Goal: Task Accomplishment & Management: Manage account settings

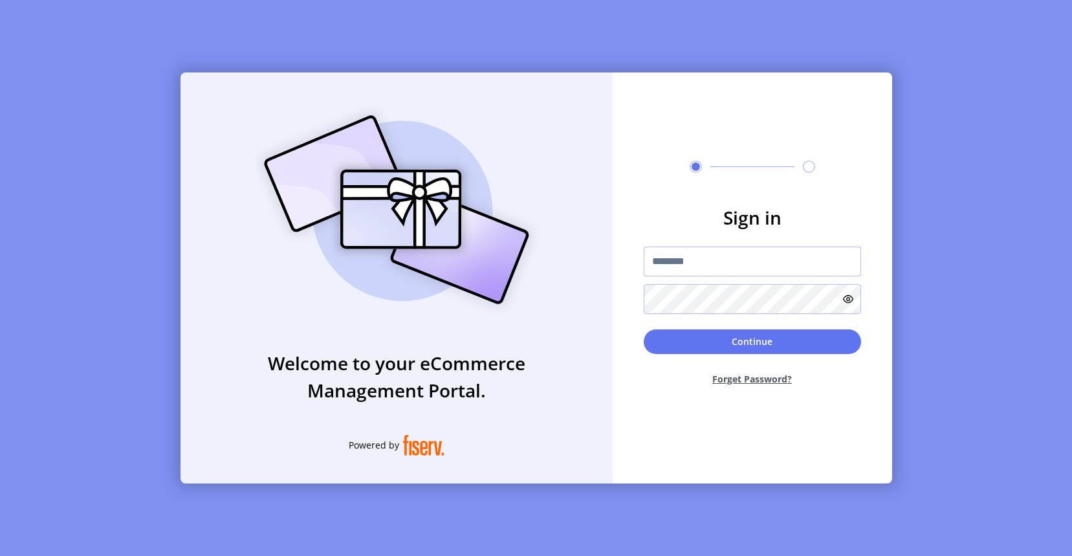
click at [740, 263] on input "text" at bounding box center [752, 262] width 217 height 30
paste input "**********"
type input "**********"
click at [732, 352] on button "Continue" at bounding box center [752, 341] width 217 height 25
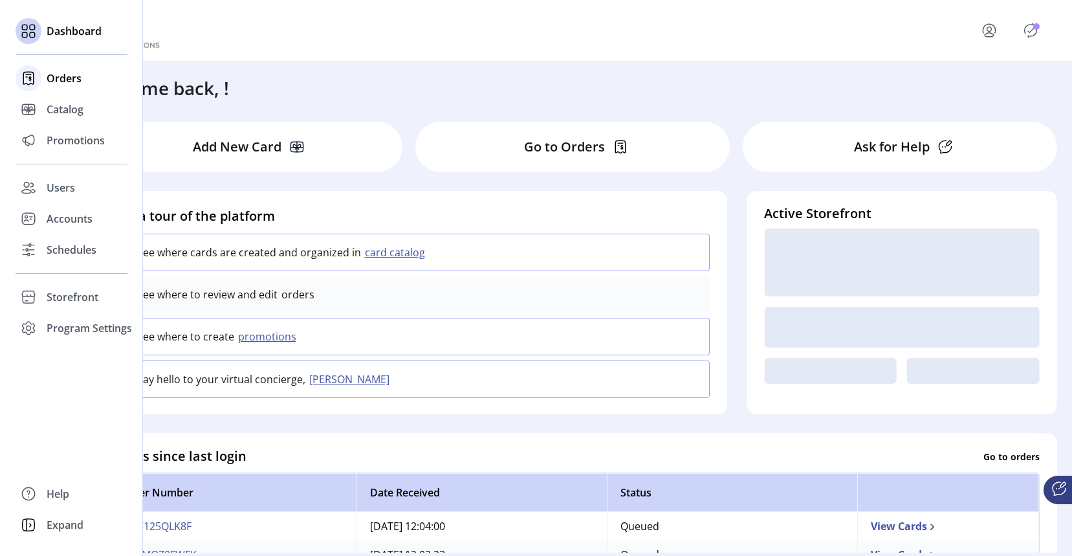
click at [30, 80] on icon at bounding box center [28, 78] width 21 height 21
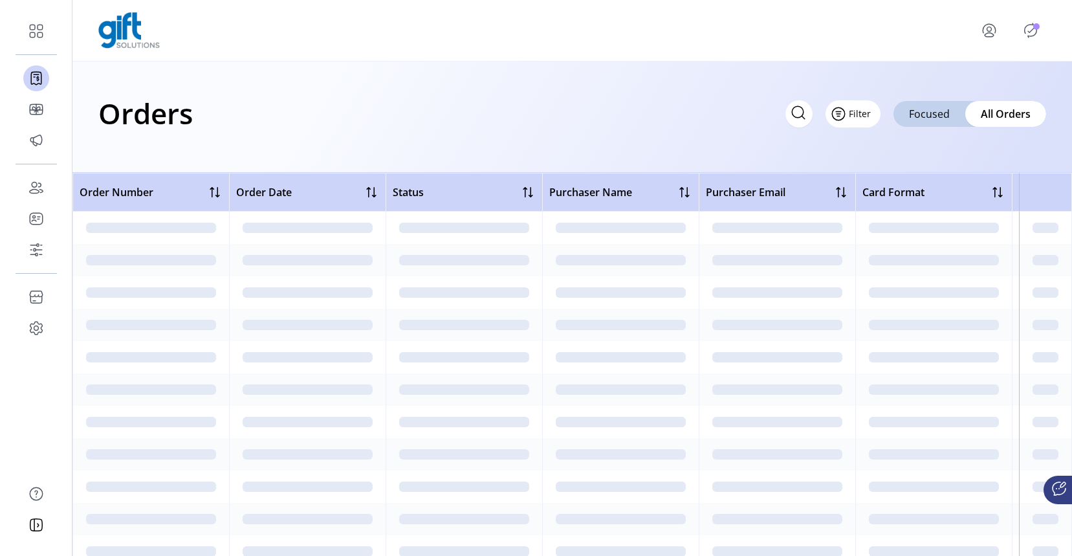
click at [876, 114] on button "Filter" at bounding box center [853, 113] width 55 height 27
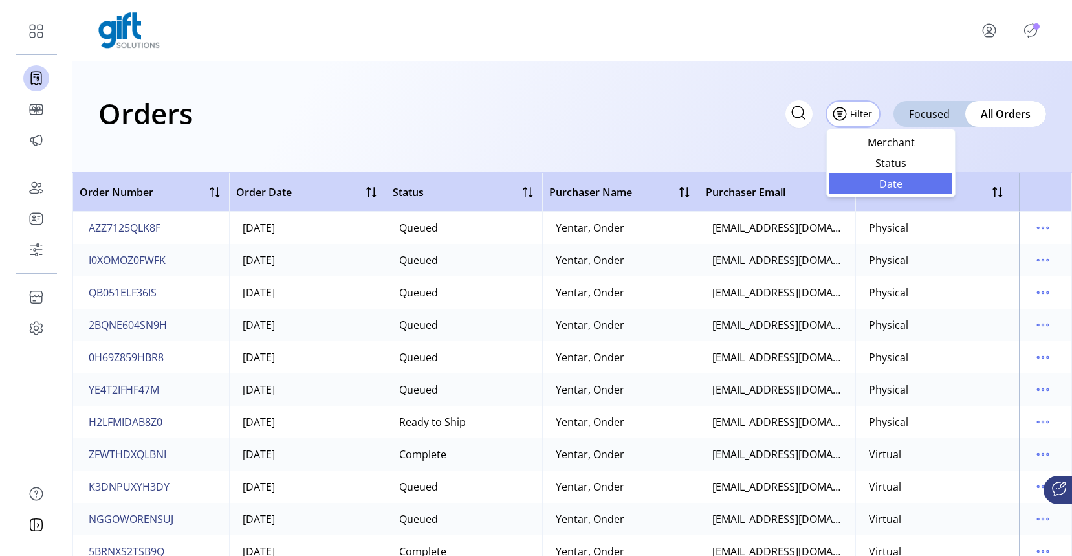
click at [877, 186] on span "Date" at bounding box center [890, 184] width 107 height 10
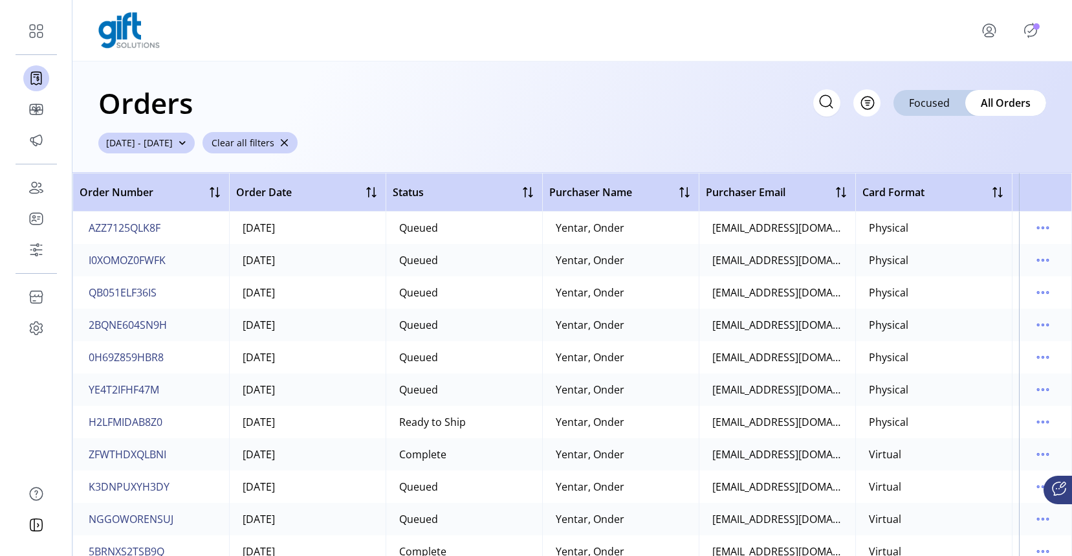
click at [173, 145] on span "[DATE] - [DATE]" at bounding box center [139, 143] width 67 height 14
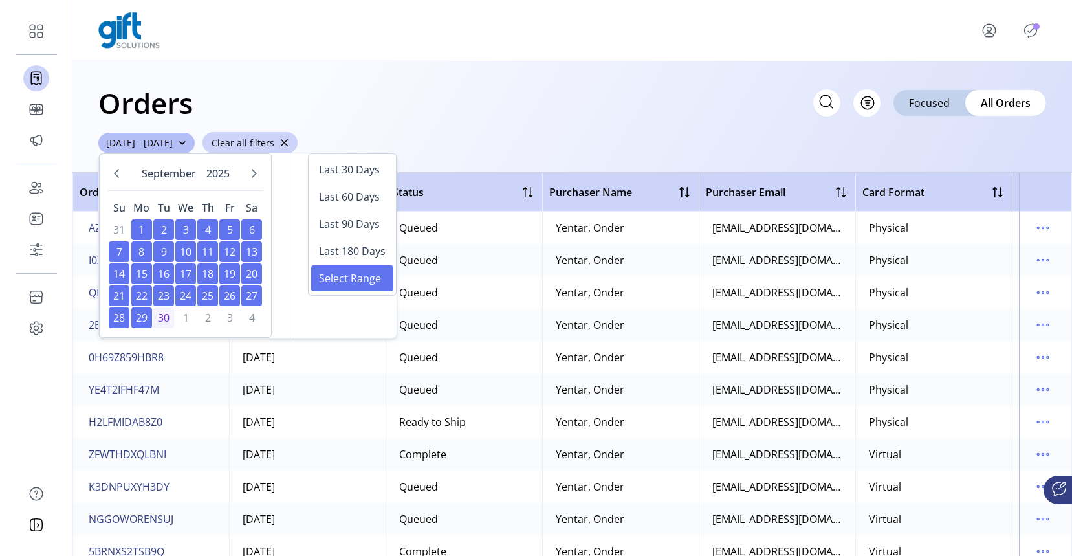
click at [204, 280] on span "18" at bounding box center [207, 273] width 21 height 21
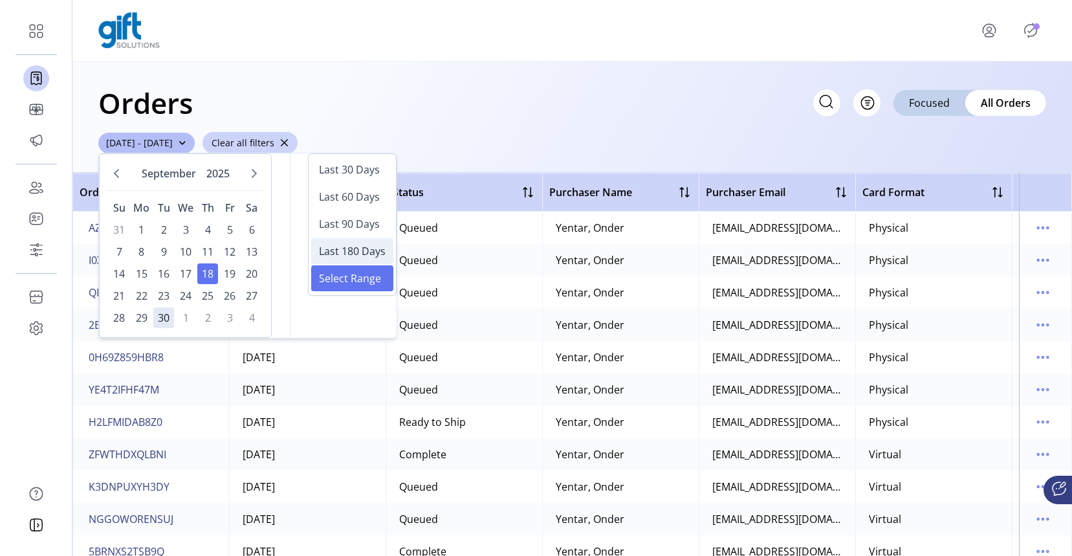
click at [324, 252] on span "Last 180 Days" at bounding box center [352, 251] width 67 height 16
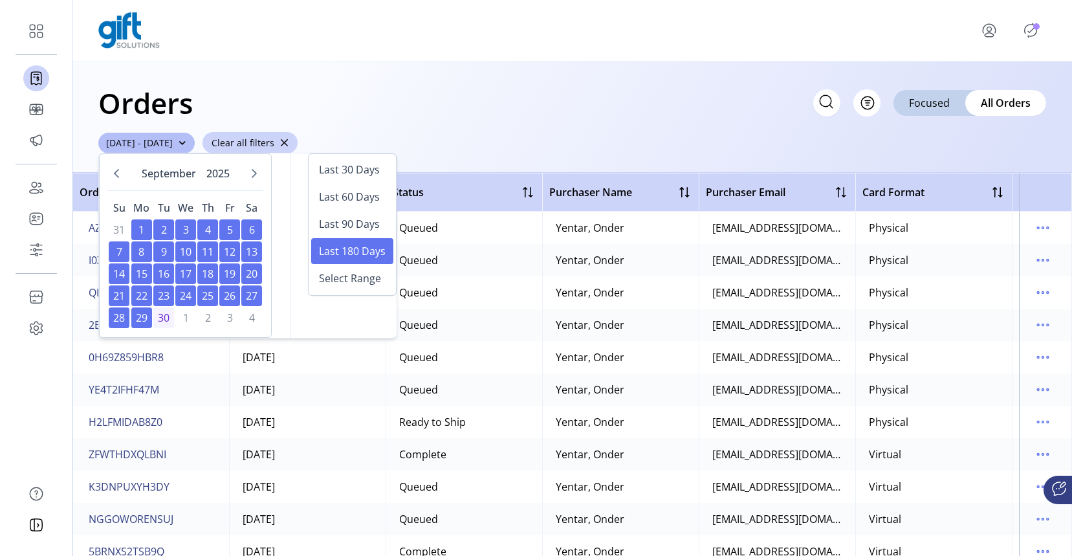
click at [348, 129] on div "Orders Filter Focused All Orders [DATE] - [DATE] Clear all filters" at bounding box center [572, 116] width 1000 height 111
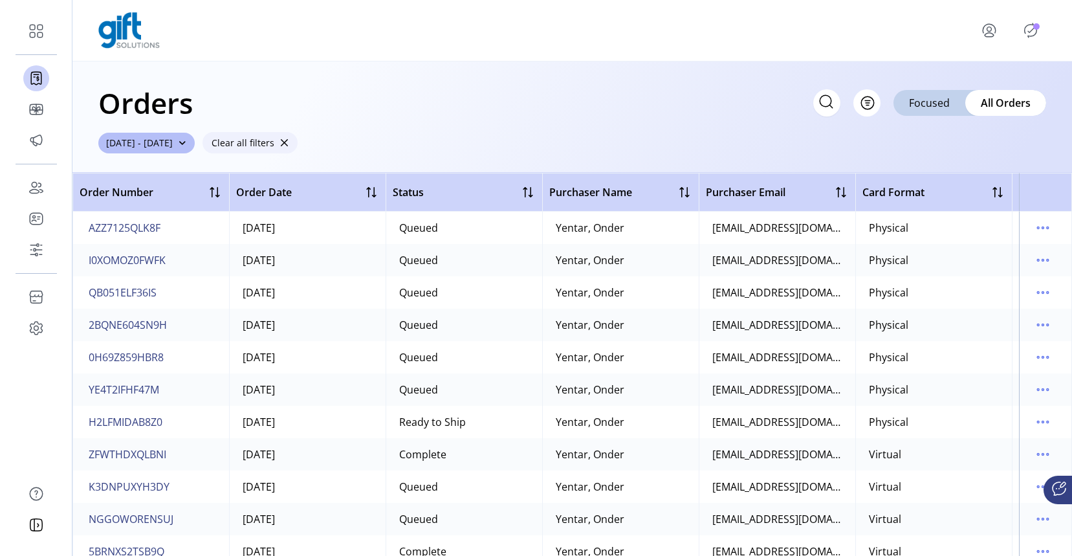
click at [289, 146] on span "button" at bounding box center [284, 142] width 9 height 9
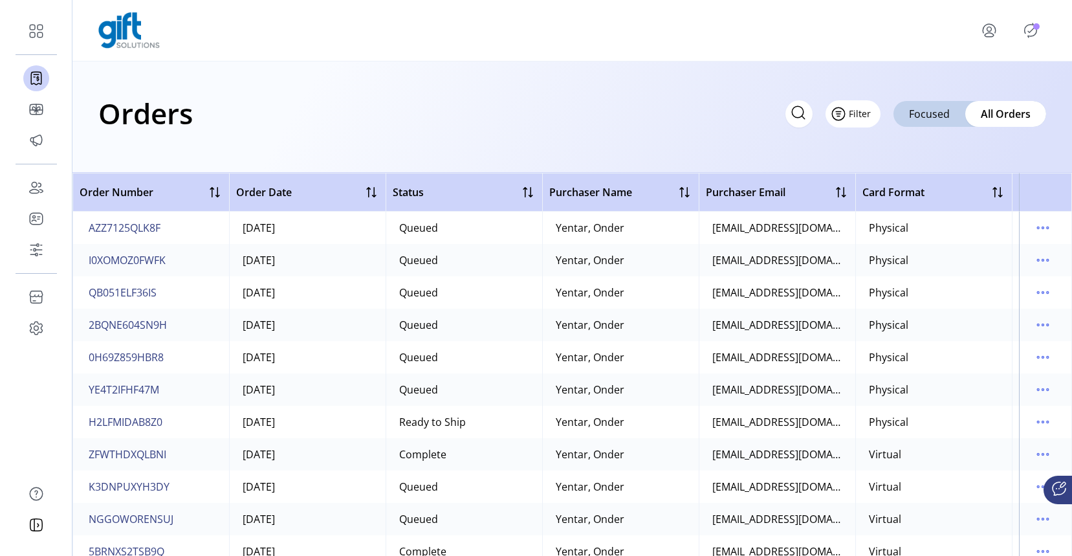
click at [868, 118] on span "Filter" at bounding box center [860, 114] width 22 height 14
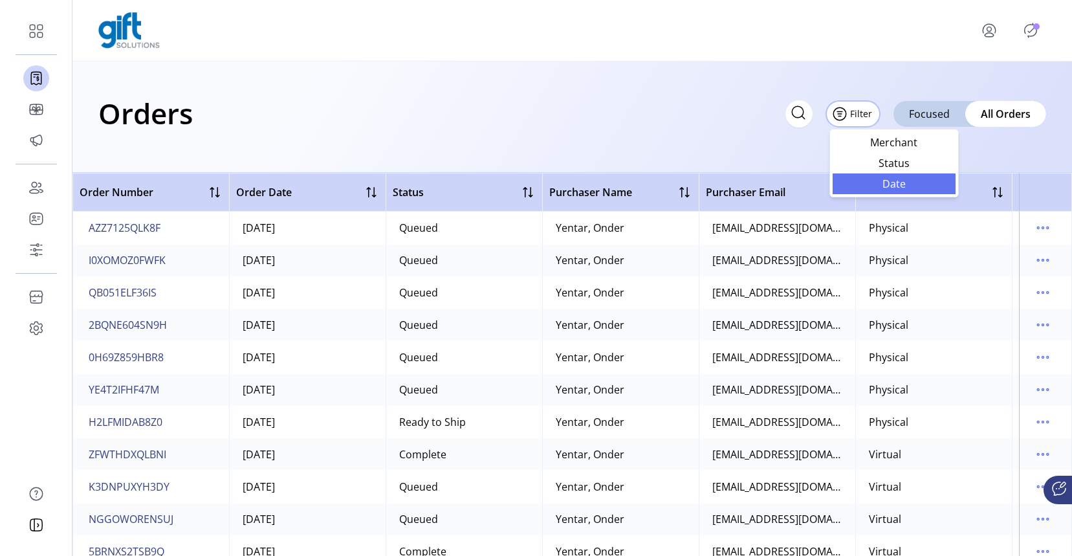
click at [882, 188] on span "Date" at bounding box center [894, 184] width 107 height 10
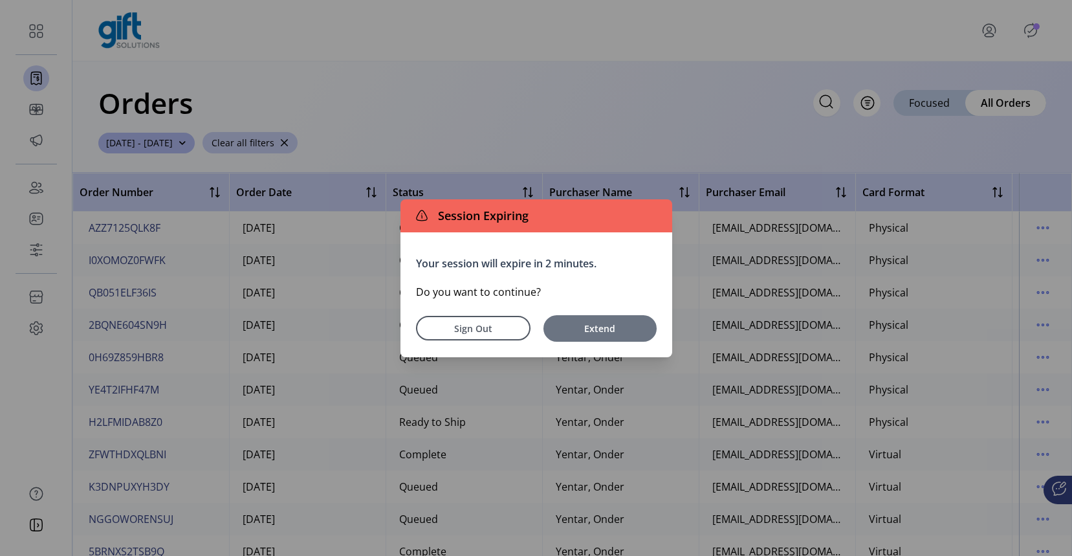
click at [564, 325] on span "Extend" at bounding box center [600, 329] width 100 height 14
